Goal: Check status

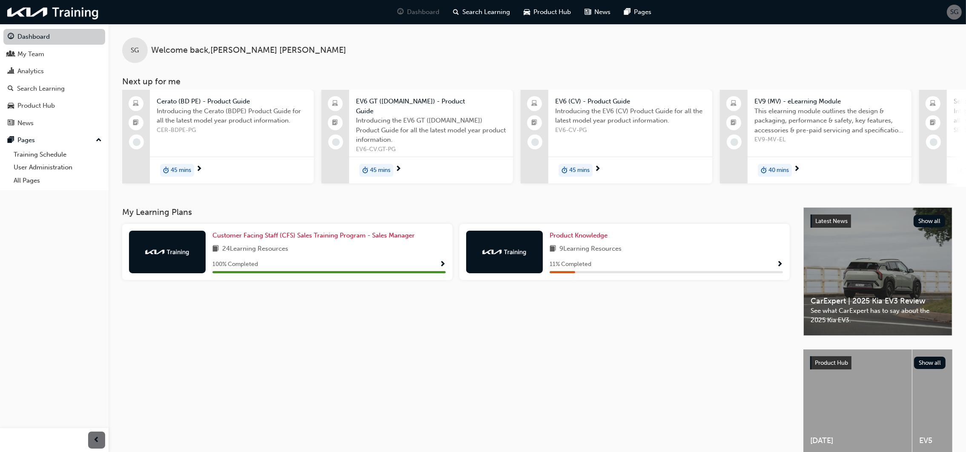
click at [44, 36] on link "Dashboard" at bounding box center [54, 37] width 102 height 16
click at [602, 232] on span "Product Knowledge" at bounding box center [579, 236] width 58 height 8
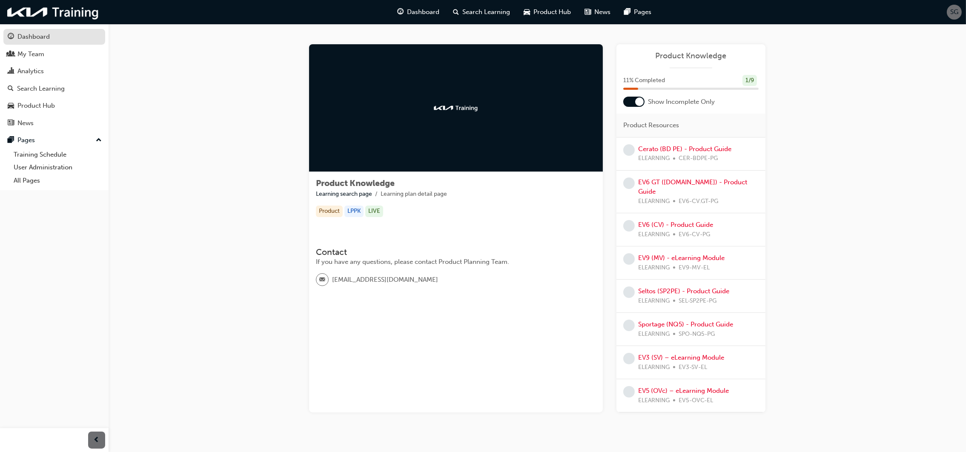
click at [44, 37] on div "Dashboard" at bounding box center [33, 37] width 32 height 10
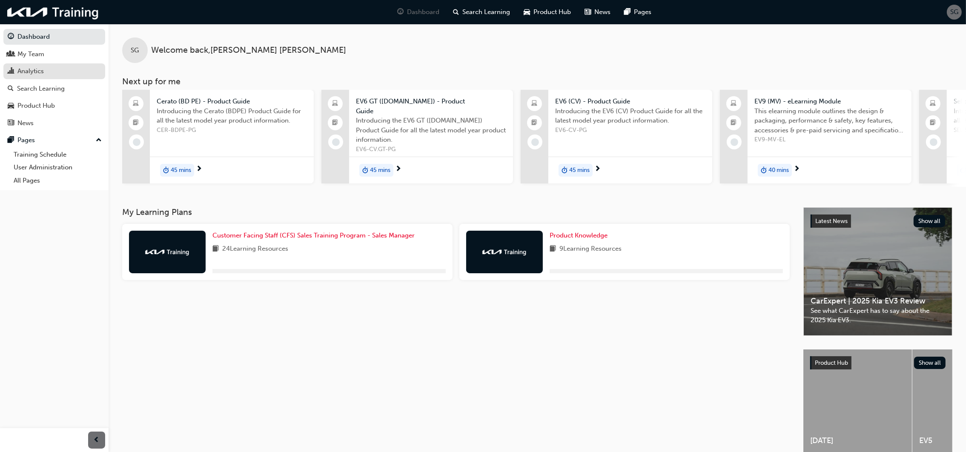
click at [39, 73] on div "Analytics" at bounding box center [30, 71] width 26 height 10
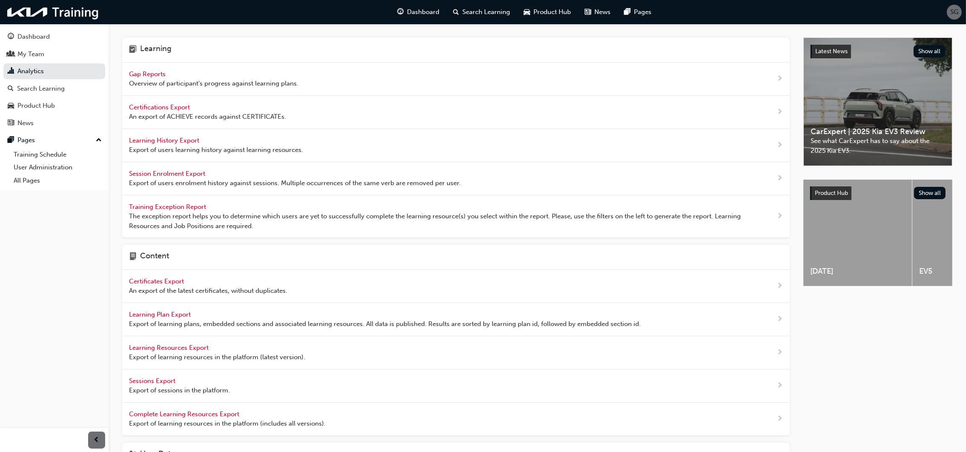
click at [157, 75] on span "Gap Reports" at bounding box center [148, 74] width 38 height 8
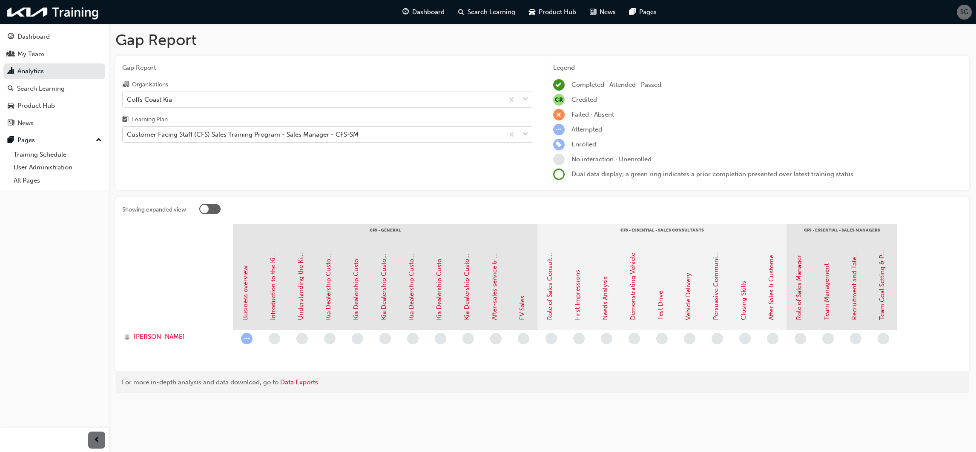
click at [175, 139] on div "Customer Facing Staff (CFS) Sales Training Program - Sales Manager - CFS-SM" at bounding box center [243, 135] width 232 height 10
click at [128, 138] on input "Learning Plan Customer Facing Staff (CFS) Sales Training Program - Sales Manage…" at bounding box center [127, 134] width 1 height 7
click at [177, 137] on div "Customer Facing Staff (CFS) Sales Training Program - Sales Manager - CFS-SM" at bounding box center [243, 135] width 232 height 10
click at [128, 137] on input "Learning Plan 0 results available. Select is focused ,type to refine list, pres…" at bounding box center [127, 134] width 1 height 7
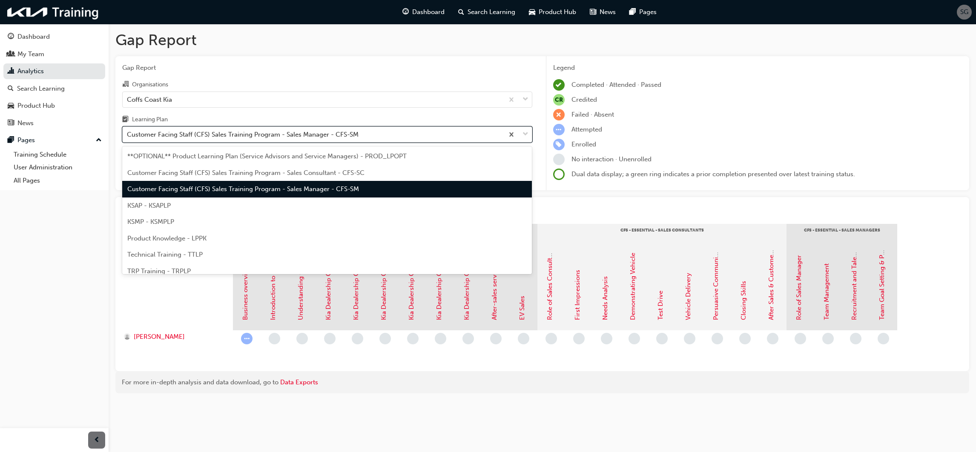
click at [182, 133] on div "Customer Facing Staff (CFS) Sales Training Program - Sales Manager - CFS-SM" at bounding box center [243, 135] width 232 height 10
click at [128, 133] on input "Learning Plan option Customer Facing Staff (CFS) Sales Training Program - Sales…" at bounding box center [127, 134] width 1 height 7
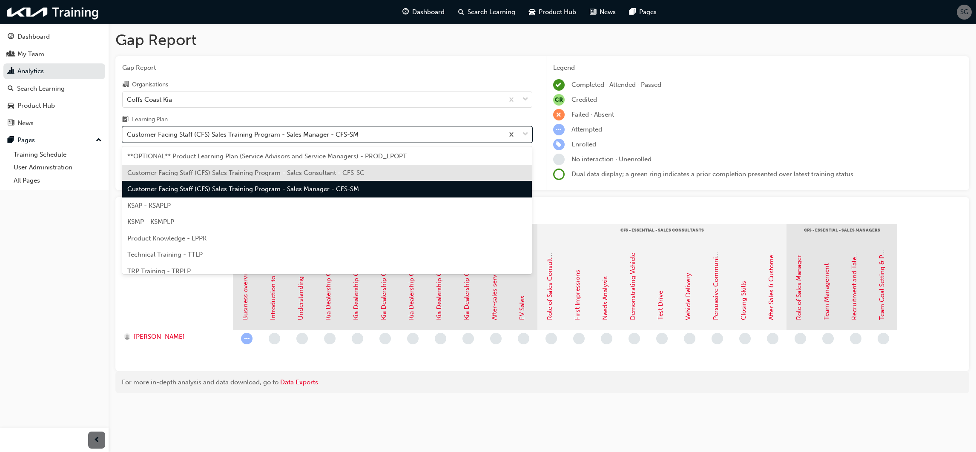
click at [317, 170] on span "Customer Facing Staff (CFS) Sales Training Program - Sales Consultant - CFS-SC" at bounding box center [245, 173] width 237 height 8
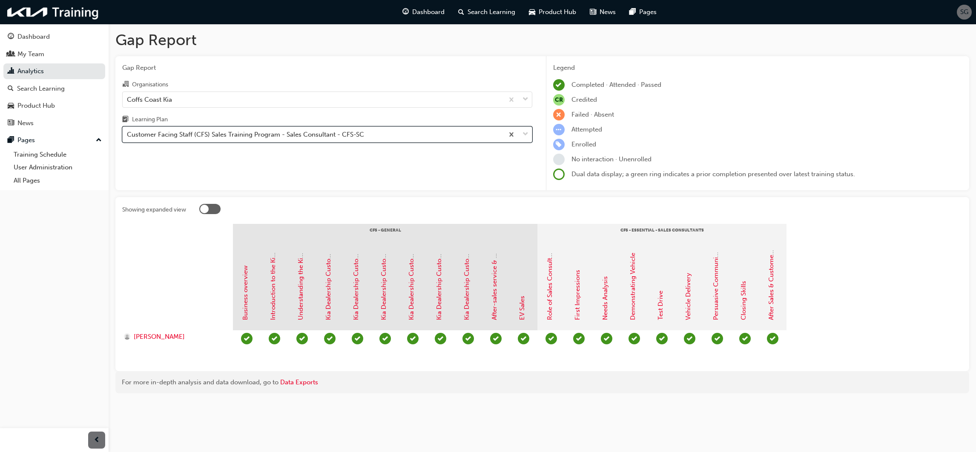
click at [298, 136] on div "Customer Facing Staff (CFS) Sales Training Program - Sales Consultant - CFS-SC" at bounding box center [245, 135] width 237 height 10
click at [128, 136] on input "Learning Plan option Customer Facing Staff (CFS) Sales Training Program - Sales…" at bounding box center [127, 134] width 1 height 7
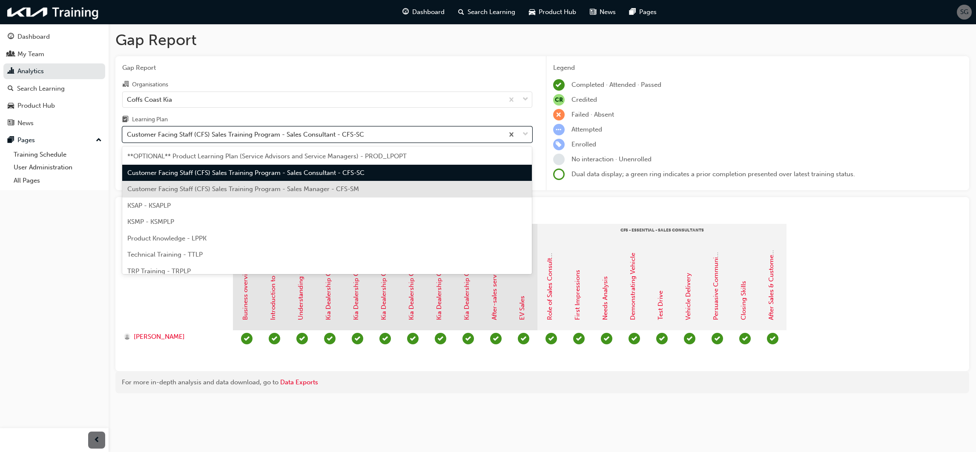
click at [272, 188] on span "Customer Facing Staff (CFS) Sales Training Program - Sales Manager - CFS-SM" at bounding box center [243, 189] width 232 height 8
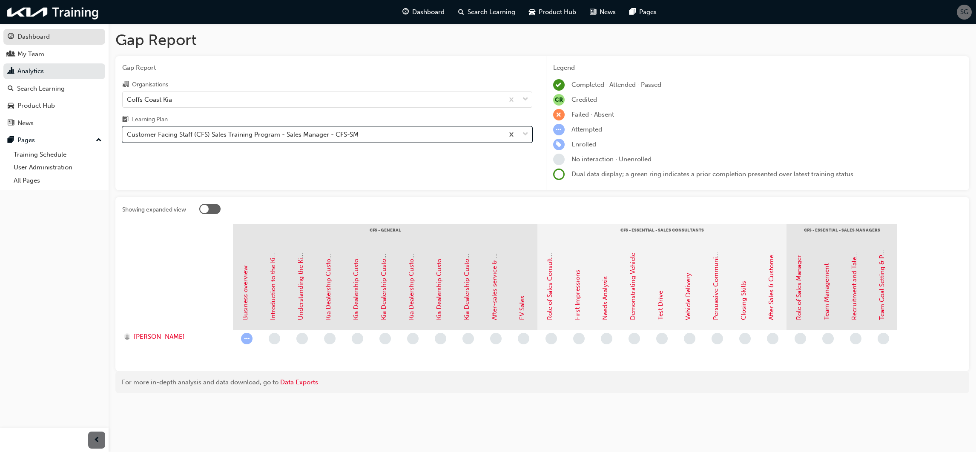
click at [33, 39] on div "Dashboard" at bounding box center [33, 37] width 32 height 10
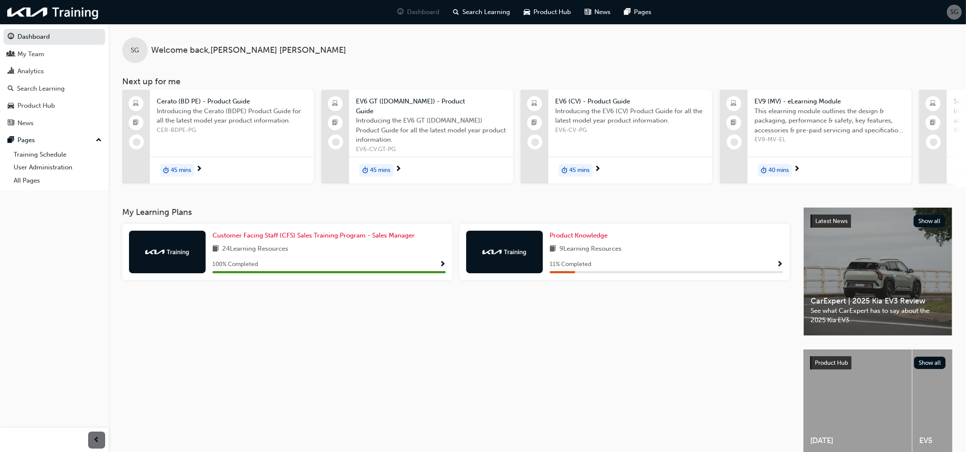
click at [953, 11] on span "SG" at bounding box center [954, 12] width 8 height 10
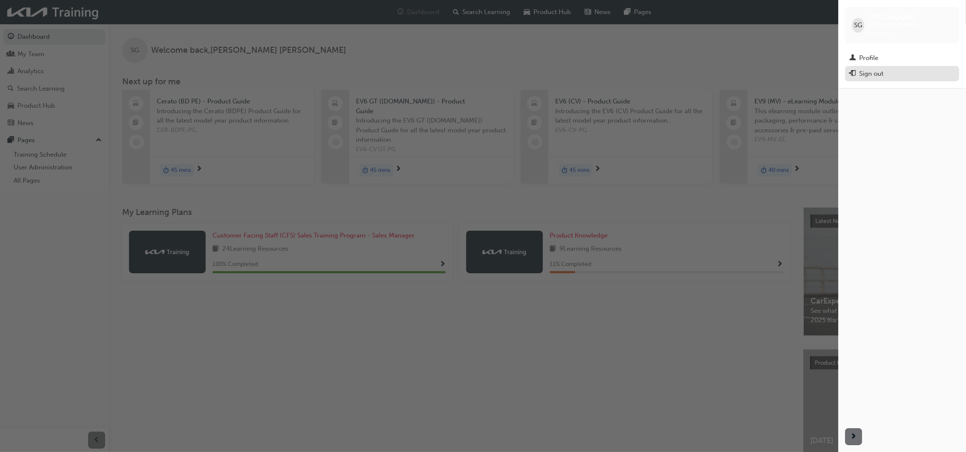
click at [864, 69] on div "Sign out" at bounding box center [871, 74] width 24 height 10
